Goal: Transaction & Acquisition: Purchase product/service

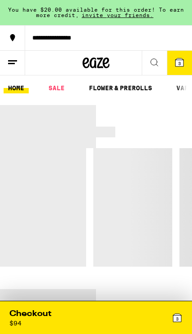
click at [180, 320] on div "Checkout $ 94 3" at bounding box center [96, 318] width 187 height 32
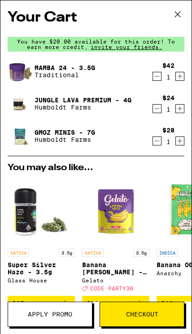
click at [67, 70] on link "Mamba 24 - 3.5g" at bounding box center [65, 67] width 61 height 7
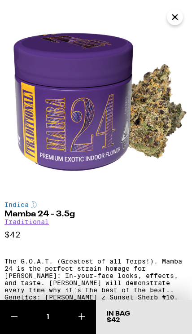
click at [175, 13] on icon "Close" at bounding box center [175, 16] width 11 height 13
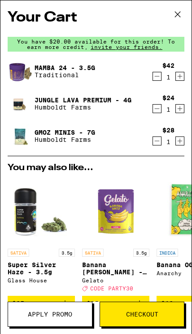
click at [145, 311] on span "Checkout" at bounding box center [142, 314] width 32 height 6
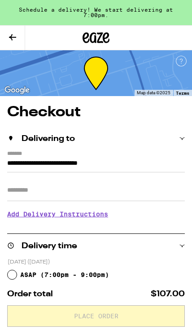
click at [109, 271] on span "ASAP ( 7:00pm - 9:00pm )" at bounding box center [64, 274] width 89 height 7
click at [17, 271] on input "ASAP ( 7:00pm - 9:00pm )" at bounding box center [12, 274] width 9 height 9
radio input "true"
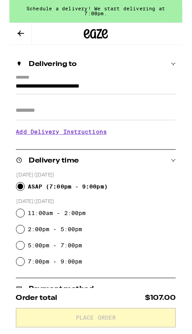
scroll to position [68, 0]
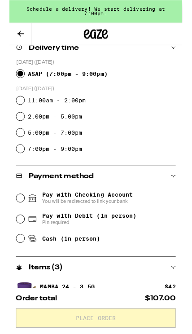
click at [98, 268] on span "Cash (in person)" at bounding box center [68, 264] width 65 height 7
click at [17, 269] on input "Cash (in person)" at bounding box center [12, 264] width 9 height 9
radio input "true"
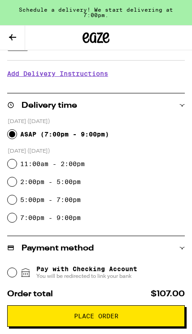
scroll to position [136, 0]
